Goal: Information Seeking & Learning: Learn about a topic

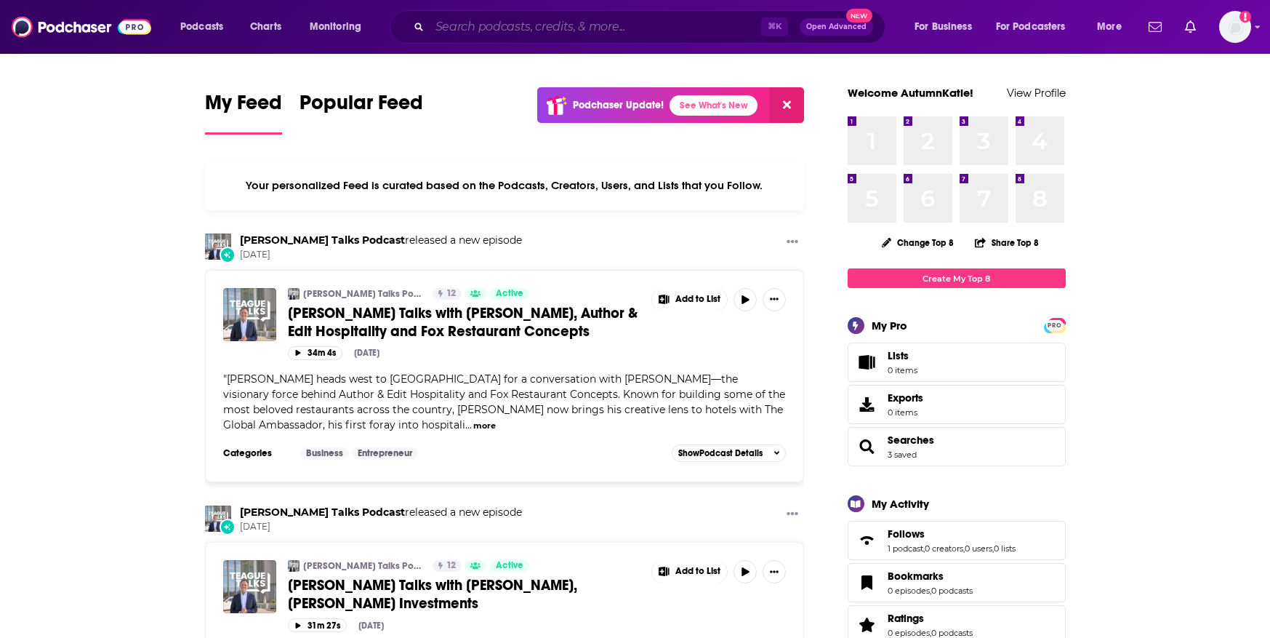
click at [486, 27] on input "Search podcasts, credits, & more..." at bounding box center [596, 26] width 332 height 23
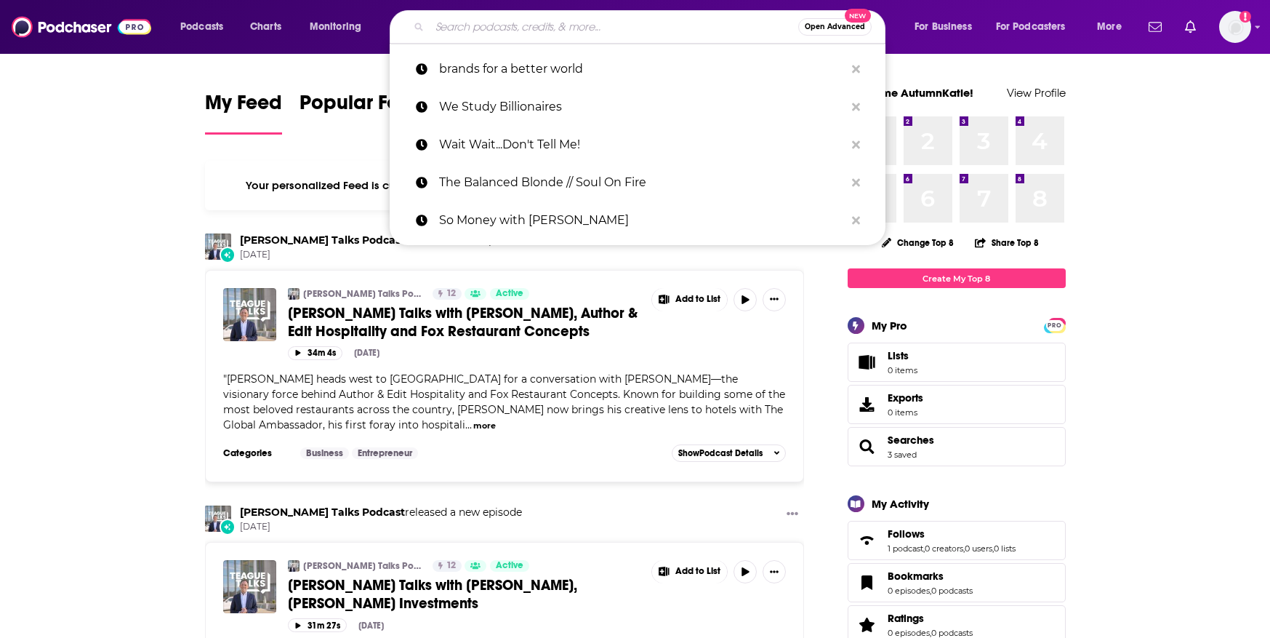
paste input "Office Hours with [PERSON_NAME]"
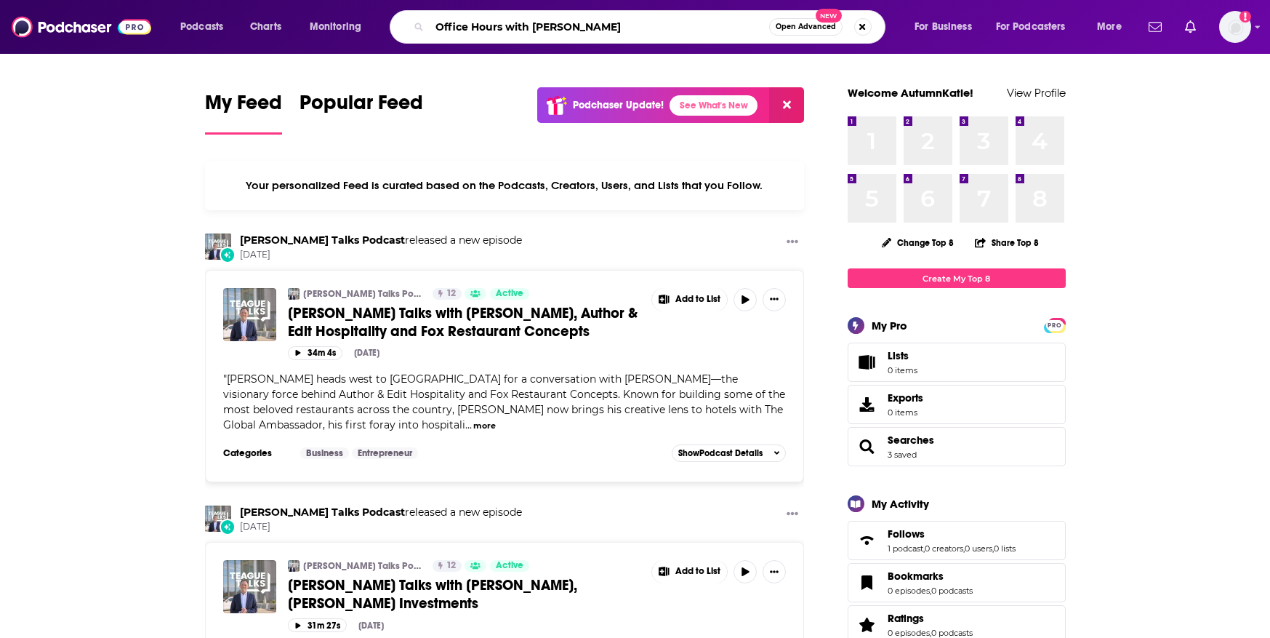
type input "Office Hours with [PERSON_NAME]"
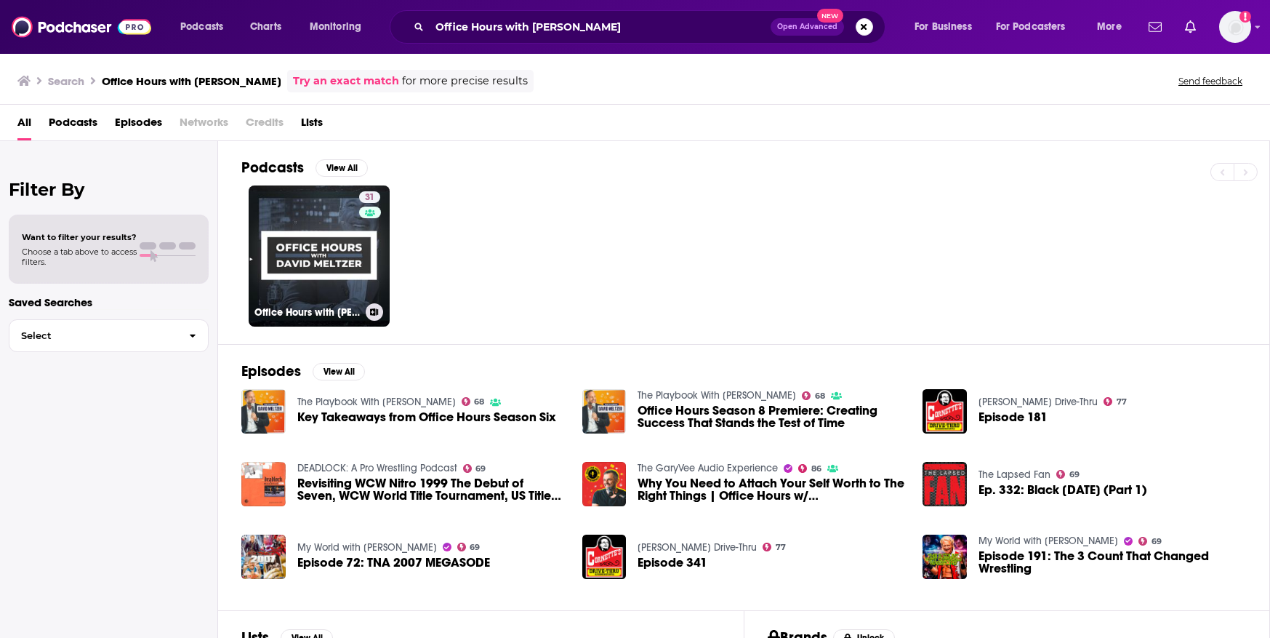
click at [369, 217] on div at bounding box center [370, 223] width 12 height 12
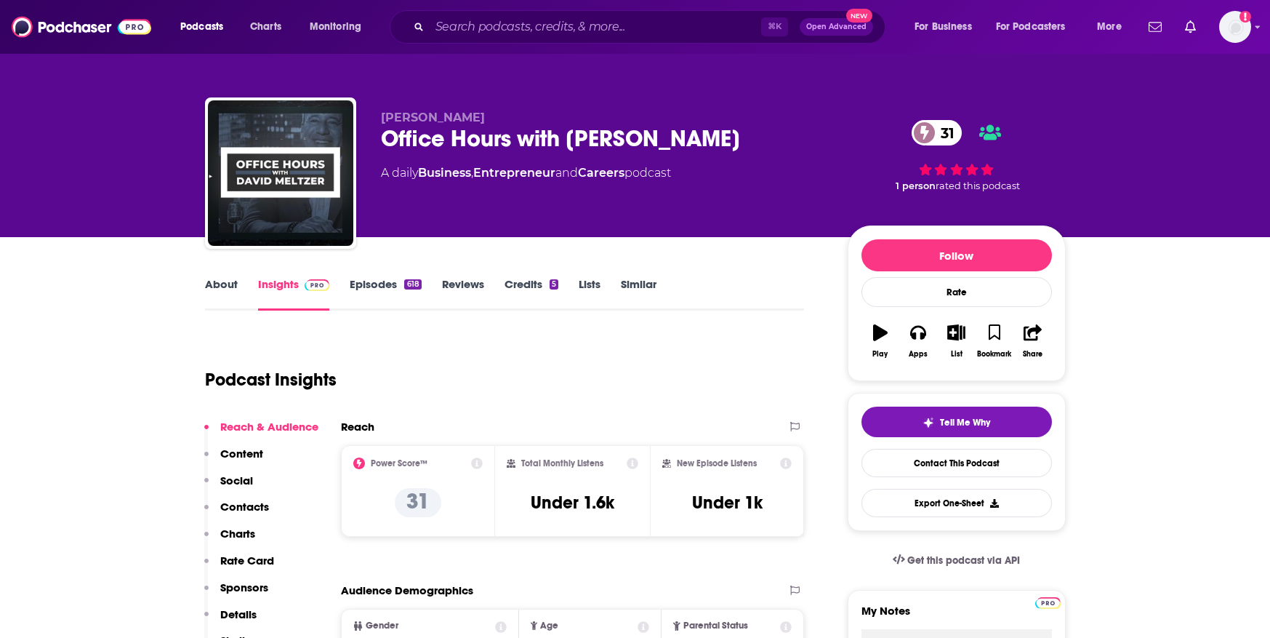
scroll to position [81, 0]
